Goal: Information Seeking & Learning: Find specific fact

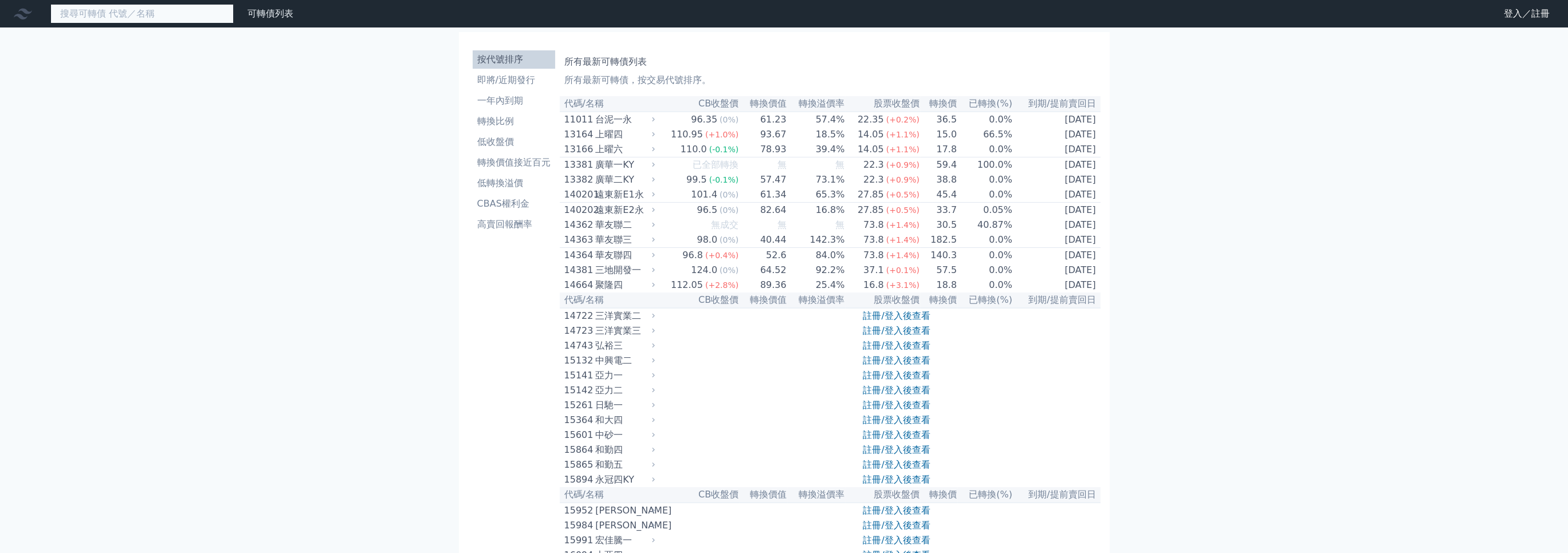
click at [141, 12] on input at bounding box center [142, 14] width 184 height 20
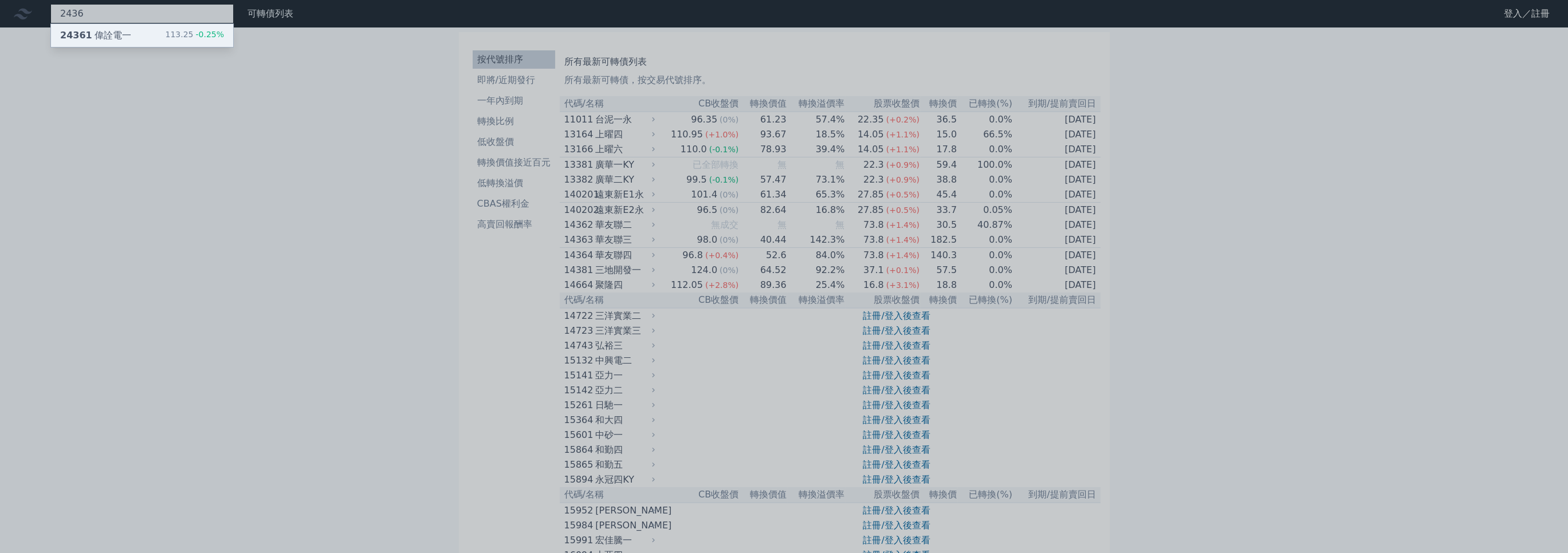
type input "2436"
click at [86, 40] on span "24361" at bounding box center [76, 35] width 32 height 11
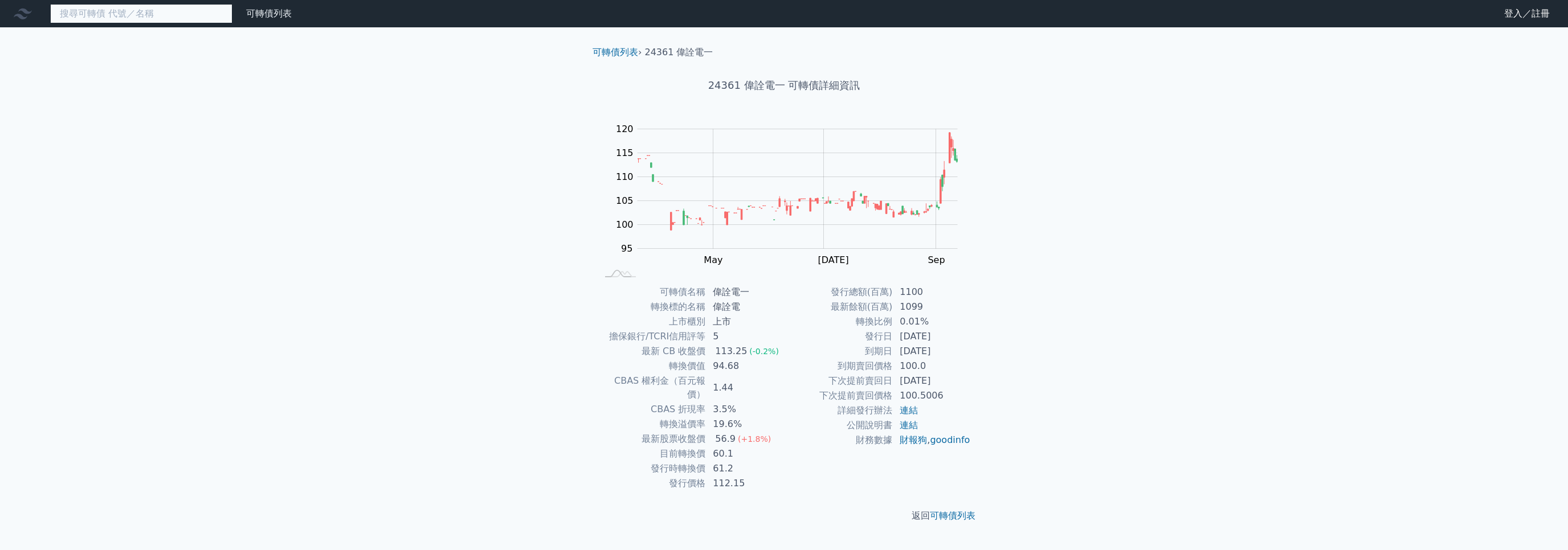
click at [184, 19] on input at bounding box center [141, 14] width 183 height 19
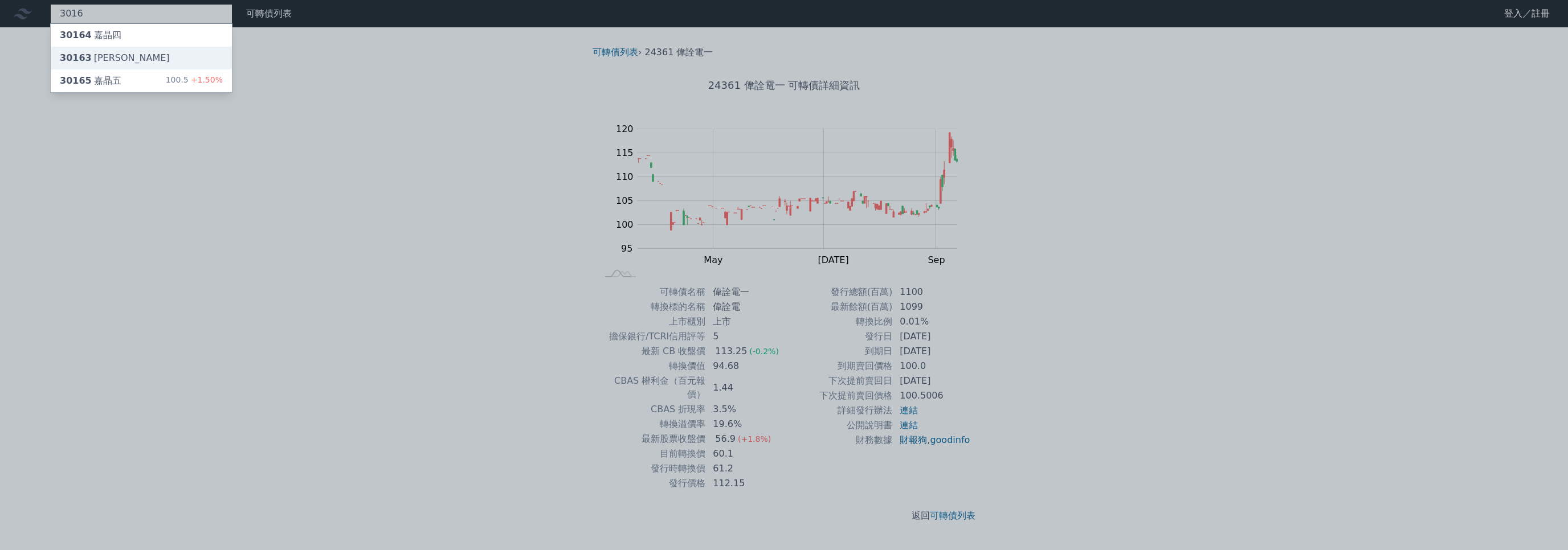
type input "3016"
click at [110, 63] on div "30163 嘉晶三" at bounding box center [114, 58] width 110 height 13
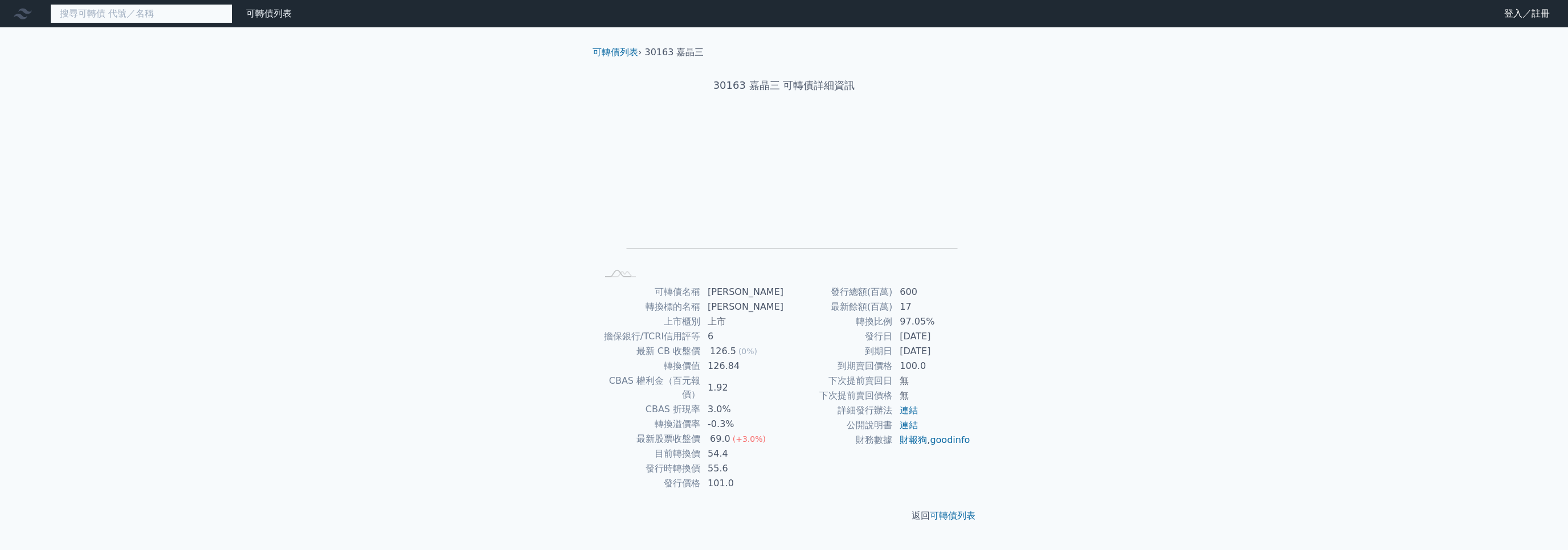
click at [172, 7] on input at bounding box center [141, 14] width 183 height 19
click at [146, 15] on input at bounding box center [141, 14] width 183 height 19
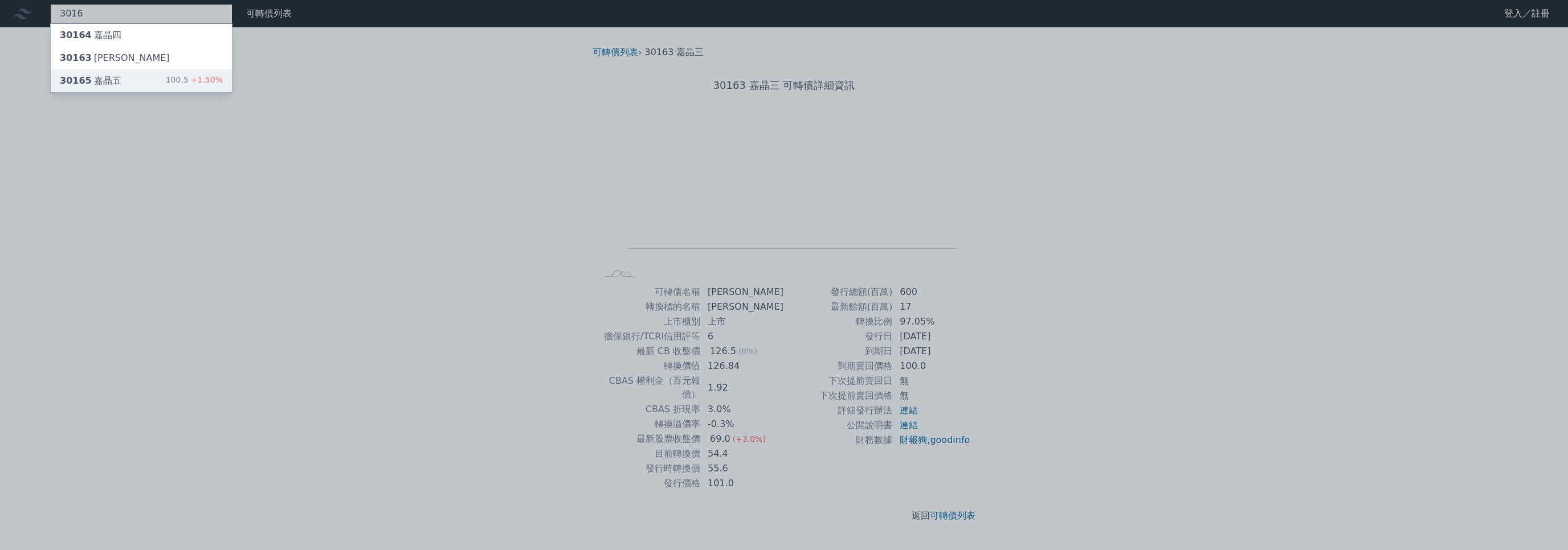
type input "3016"
click at [111, 78] on div "30165 嘉晶五" at bounding box center [90, 81] width 61 height 13
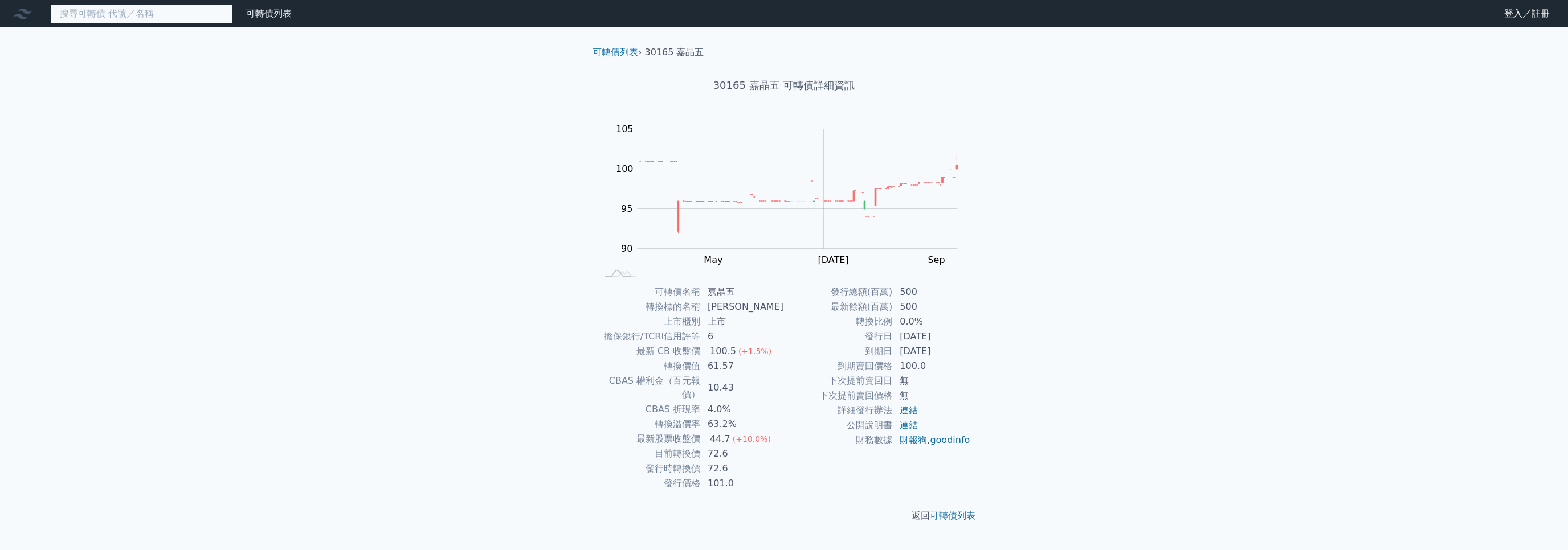
click at [114, 14] on input at bounding box center [141, 14] width 183 height 19
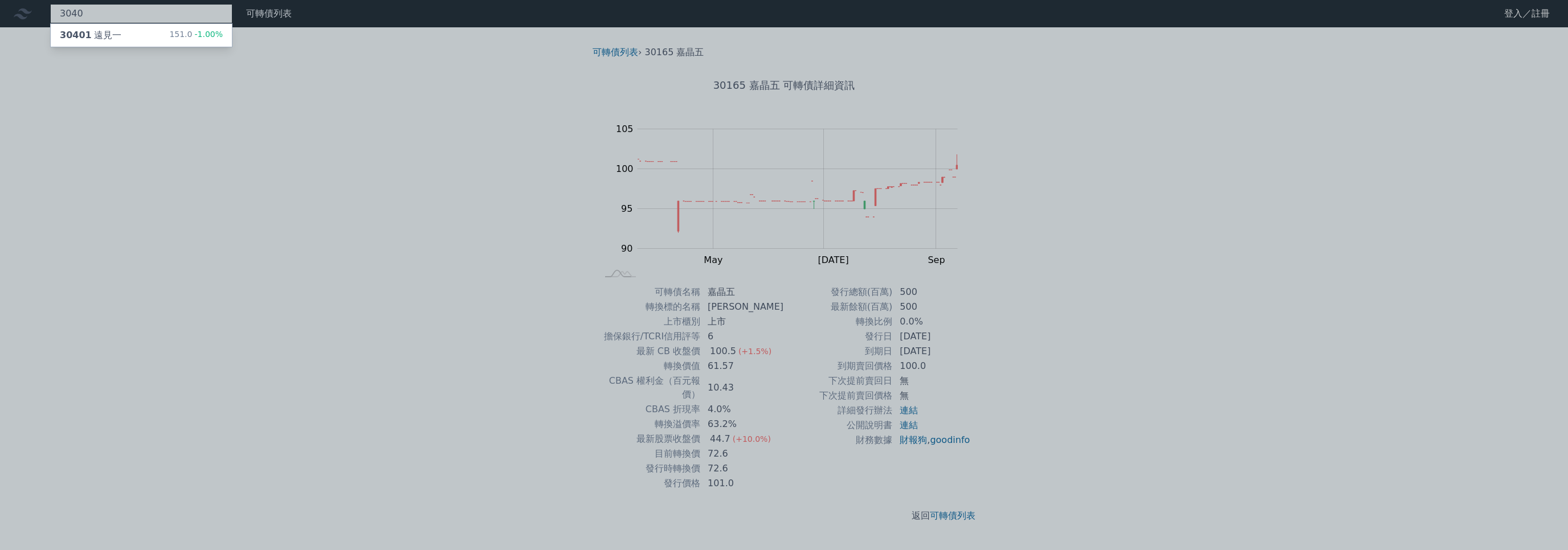
type input "3040"
click at [105, 36] on div "30401 遠見一" at bounding box center [90, 35] width 61 height 13
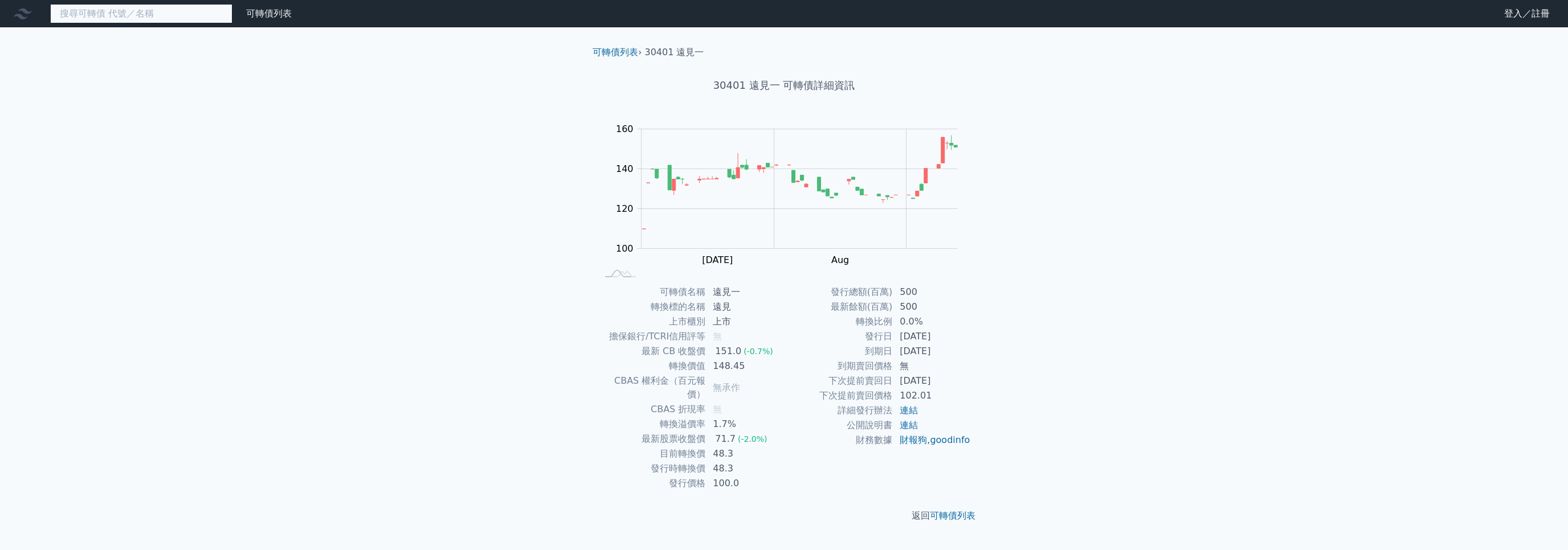
click at [98, 16] on input at bounding box center [141, 14] width 183 height 19
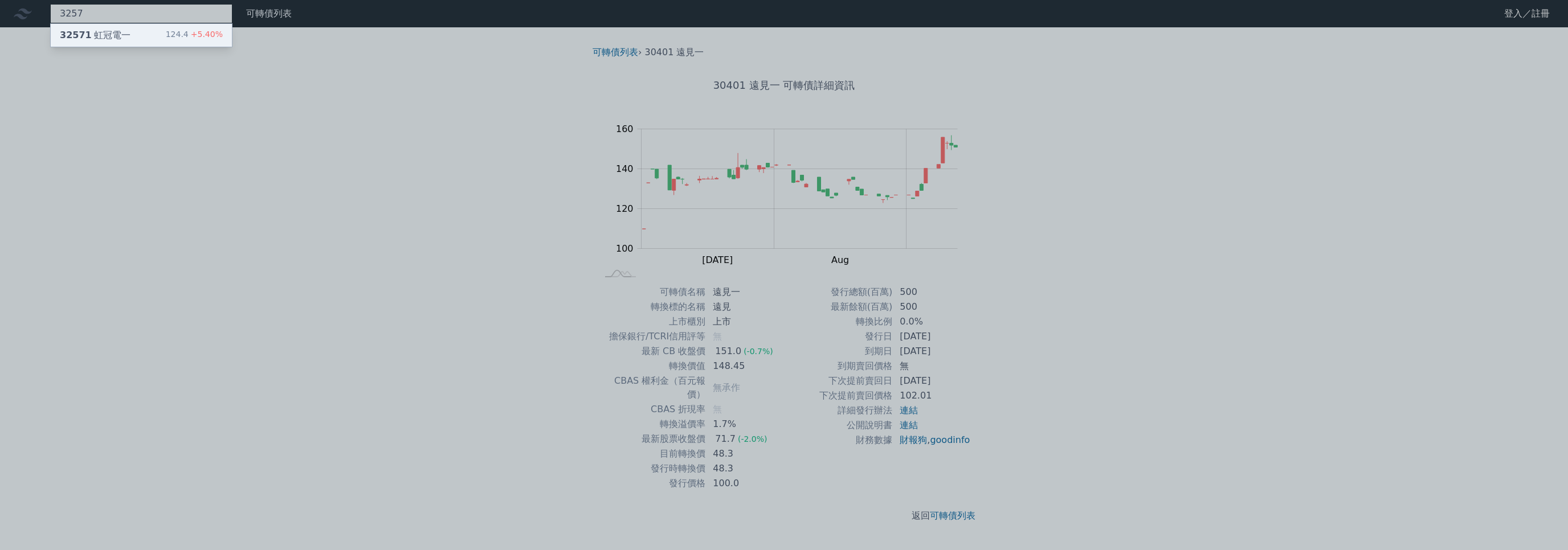
type input "3257"
click at [98, 39] on div "32571 虹冠電一" at bounding box center [95, 35] width 71 height 13
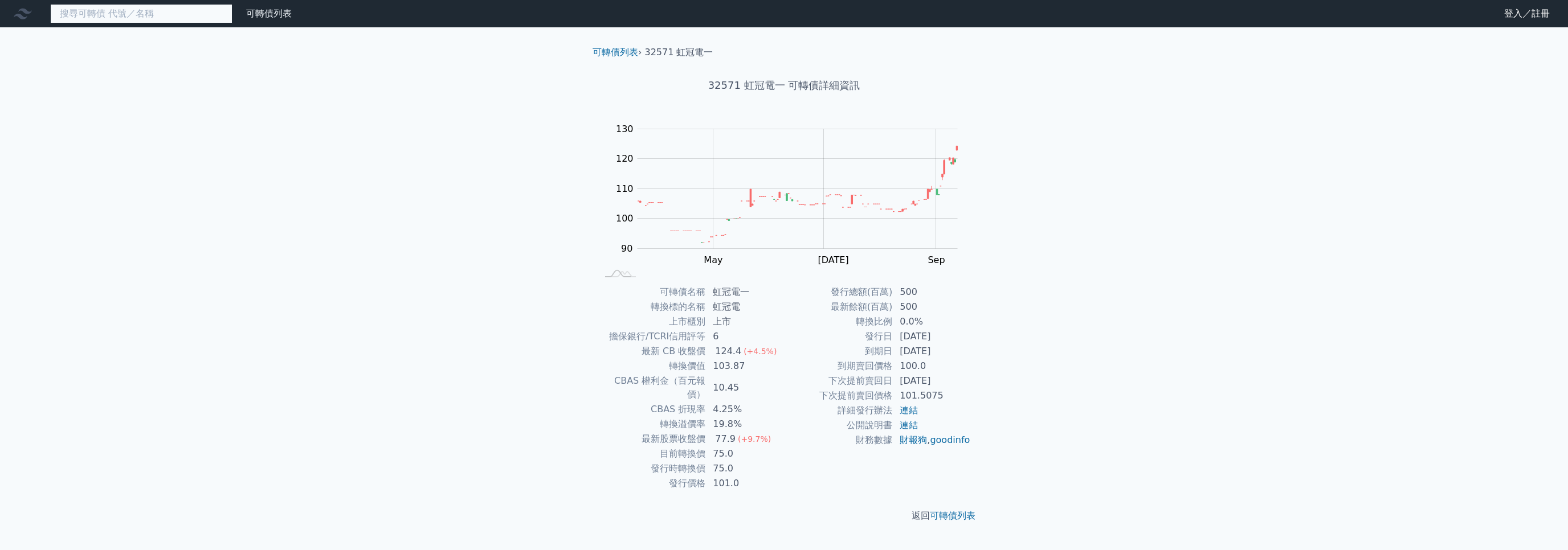
click at [85, 21] on input at bounding box center [141, 14] width 183 height 19
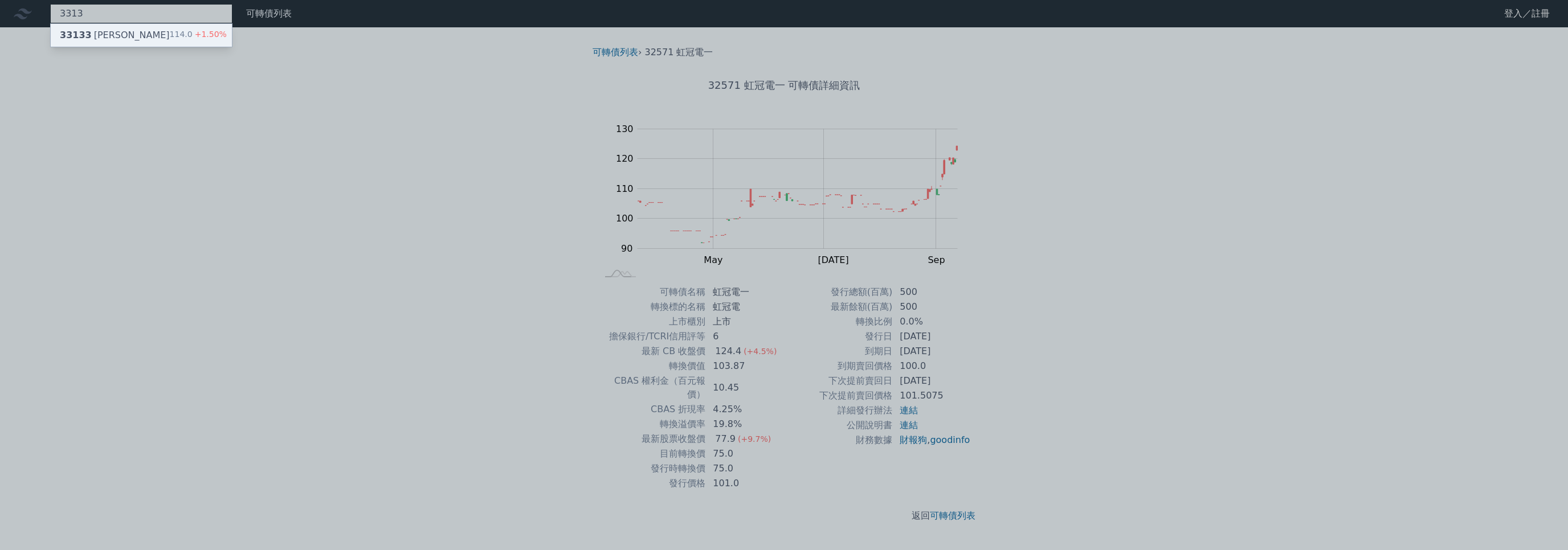
type input "3313"
click at [122, 37] on div "33133 斐成三 114.0 +1.50%" at bounding box center [141, 35] width 181 height 23
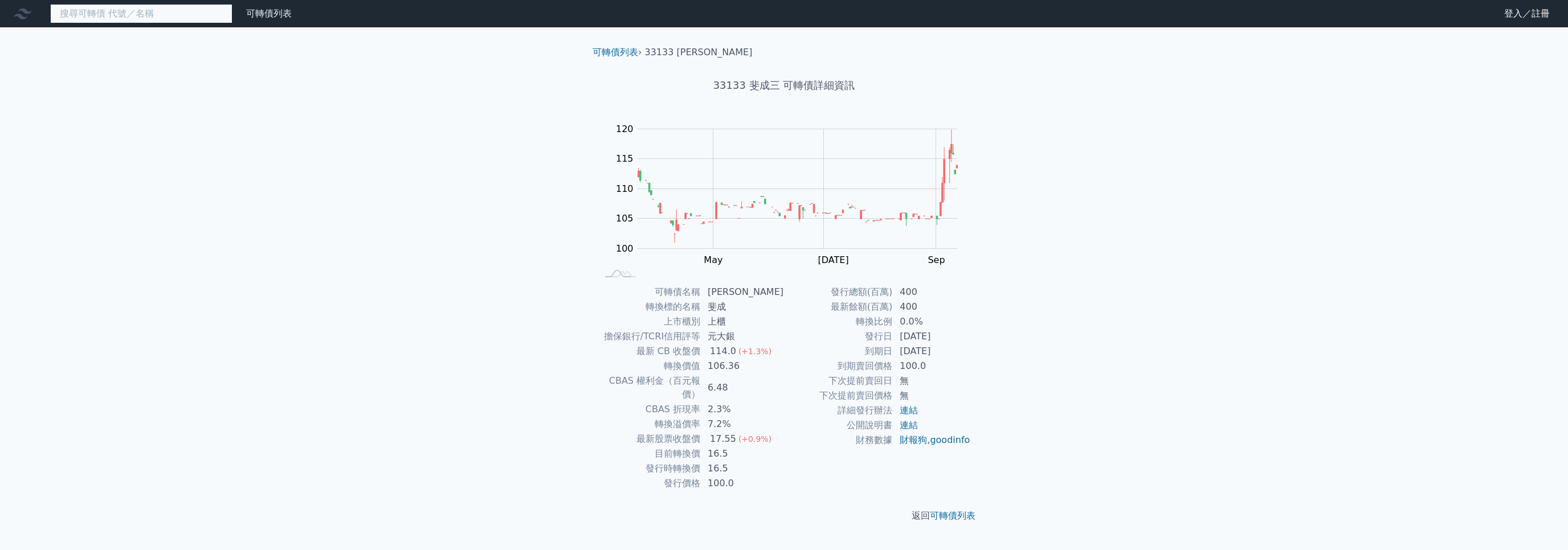
click at [105, 10] on input at bounding box center [141, 14] width 183 height 19
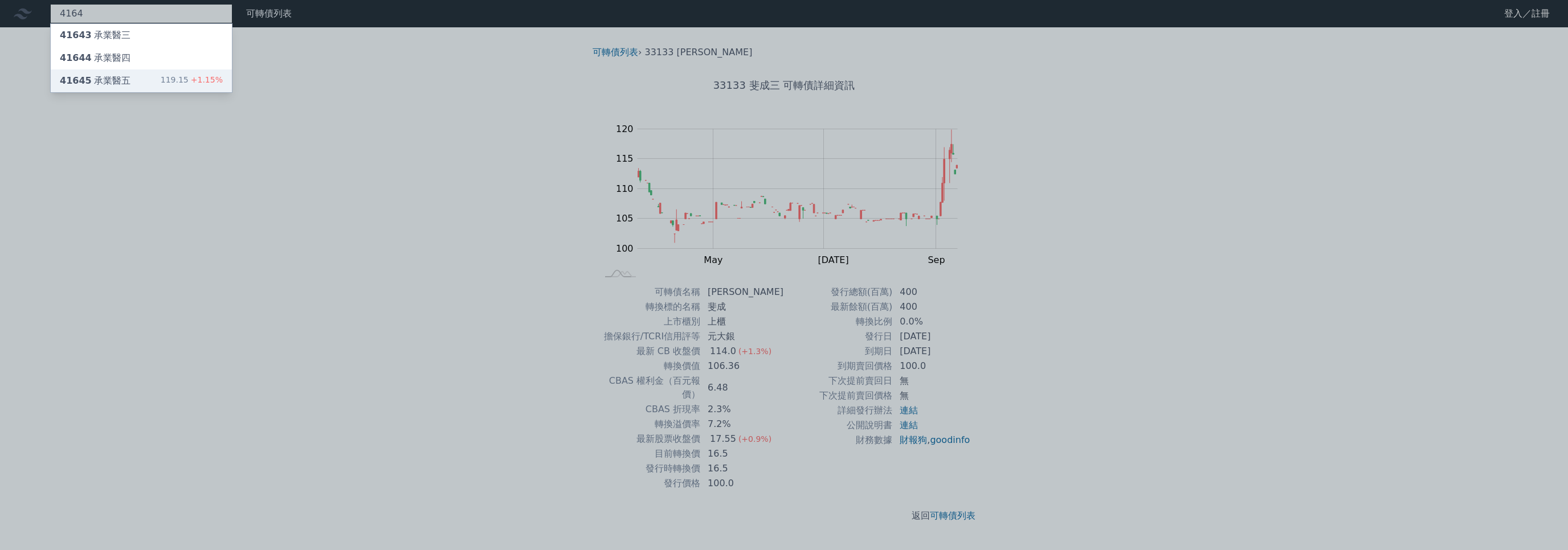
type input "4164"
click at [123, 80] on div "41645 承業醫五" at bounding box center [95, 81] width 71 height 13
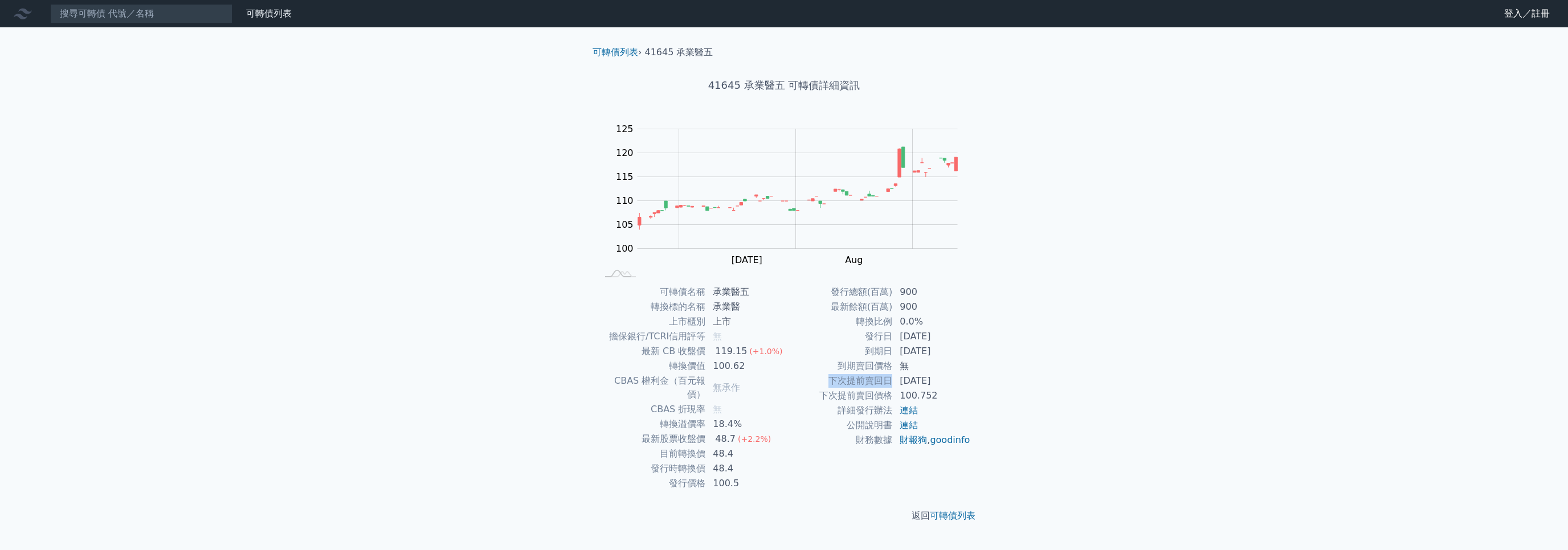
drag, startPoint x: 831, startPoint y: 377, endPoint x: 891, endPoint y: 383, distance: 60.3
click at [891, 383] on td "下次提前賣回日" at bounding box center [838, 381] width 109 height 15
copy td "下次提前賣回日"
click at [1124, 367] on div "可轉債列表 財務數據 可轉債列表 財務數據 登入／註冊 登入／註冊 可轉債列表 › 41645 承業醫五 41645 承業醫五 可轉債詳細資訊 Zoom Ou…" at bounding box center [784, 275] width 1568 height 550
